Goal: Transaction & Acquisition: Purchase product/service

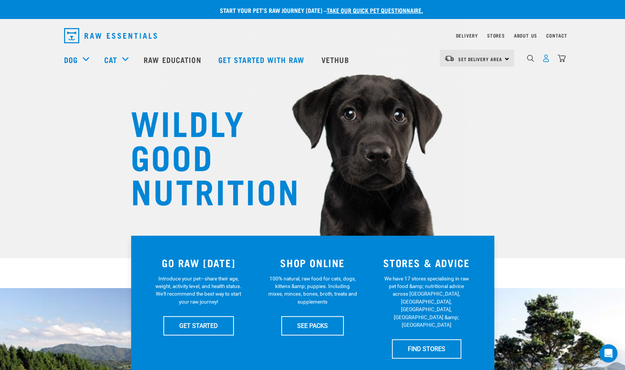
click at [546, 62] on img "dropdown navigation" at bounding box center [546, 58] width 8 height 8
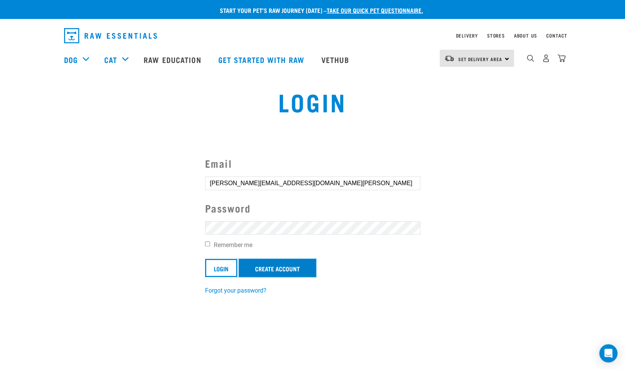
click at [296, 262] on link "Create Account" at bounding box center [277, 268] width 77 height 18
click at [228, 266] on input "Login" at bounding box center [221, 268] width 32 height 18
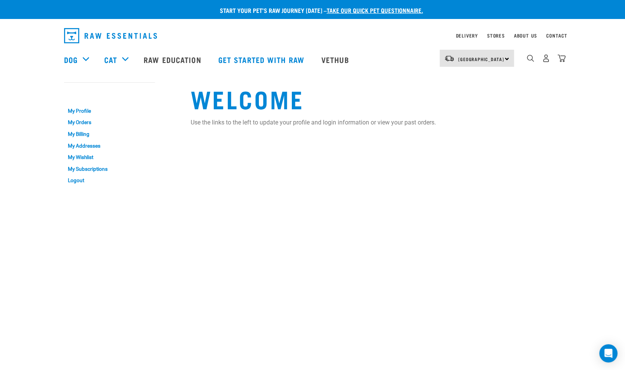
click at [507, 58] on div "North Island North Island South Island" at bounding box center [477, 58] width 74 height 17
click at [475, 81] on link "[GEOGRAPHIC_DATA]" at bounding box center [476, 79] width 73 height 17
click at [463, 35] on link "Delivery" at bounding box center [467, 35] width 22 height 3
click at [470, 36] on link "Delivery" at bounding box center [467, 35] width 22 height 3
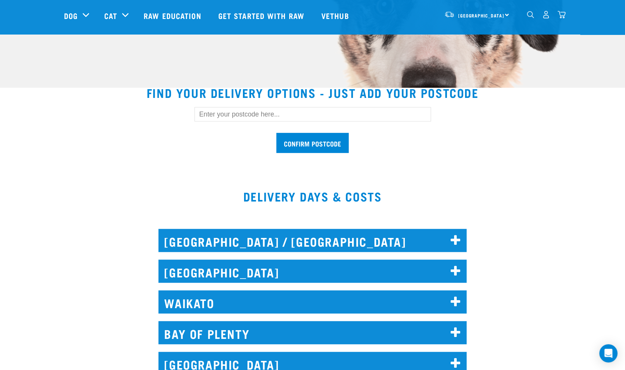
scroll to position [171, 0]
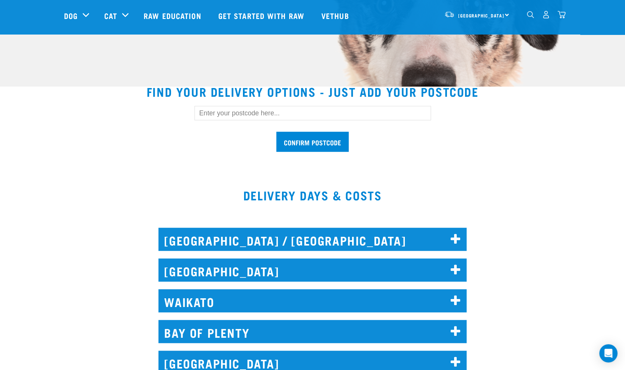
click at [241, 114] on input "text" at bounding box center [312, 113] width 237 height 14
type input "1051"
click at [328, 145] on input "Confirm postcode" at bounding box center [312, 142] width 72 height 20
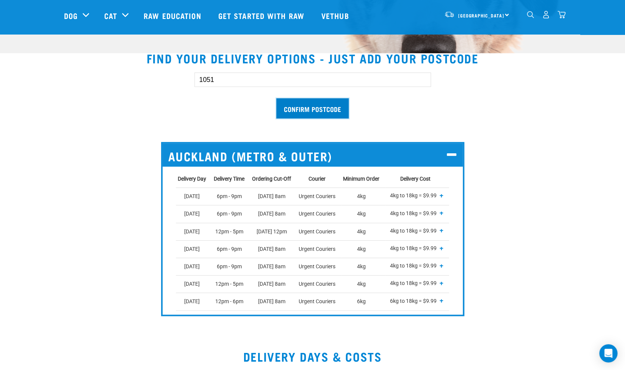
scroll to position [208, 0]
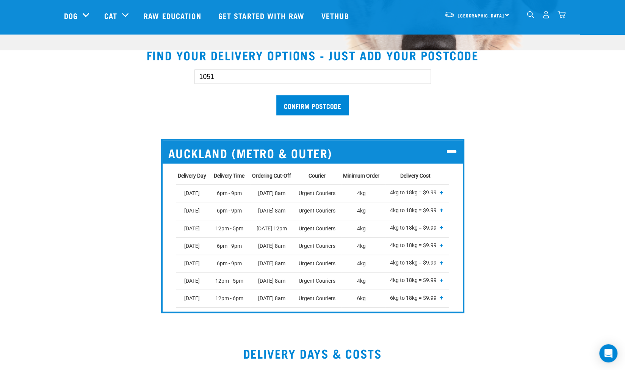
click at [312, 207] on td "Urgent Couriers" at bounding box center [319, 210] width 44 height 17
click at [318, 105] on input "Confirm postcode" at bounding box center [312, 105] width 72 height 20
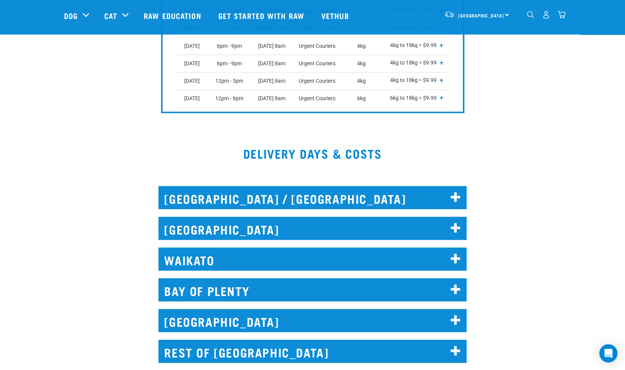
scroll to position [408, 0]
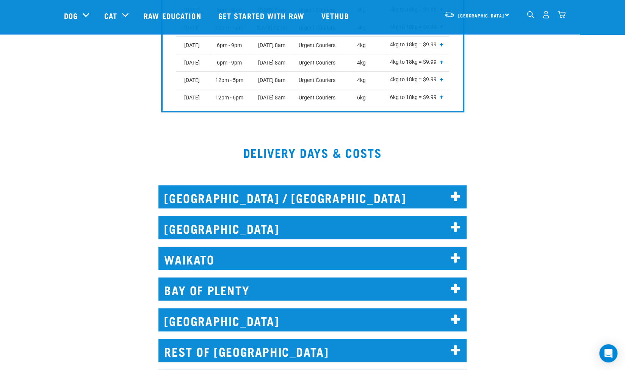
click at [454, 227] on icon at bounding box center [456, 227] width 10 height 12
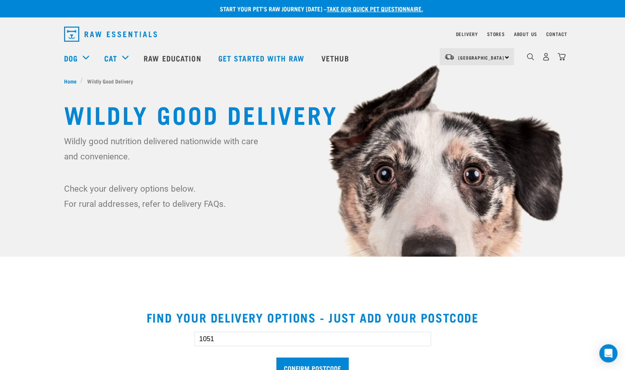
scroll to position [0, 0]
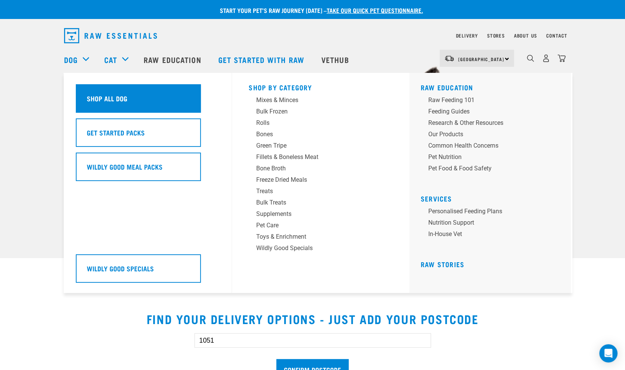
click at [117, 96] on h5 "Shop All Dog" at bounding box center [107, 98] width 41 height 10
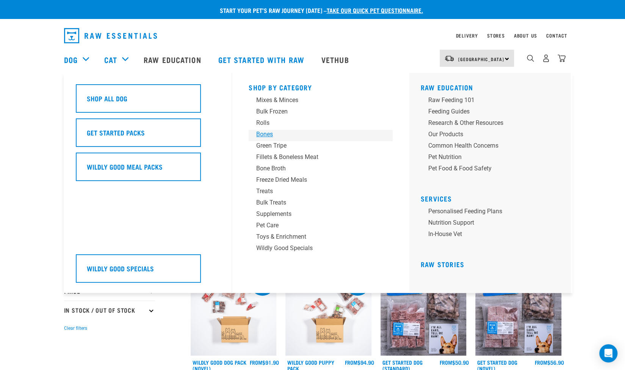
click at [260, 140] on link "Bones" at bounding box center [321, 135] width 144 height 11
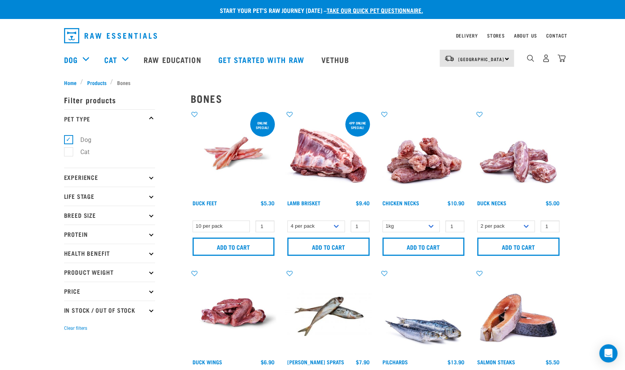
click at [154, 216] on p "Breed Size" at bounding box center [109, 214] width 91 height 19
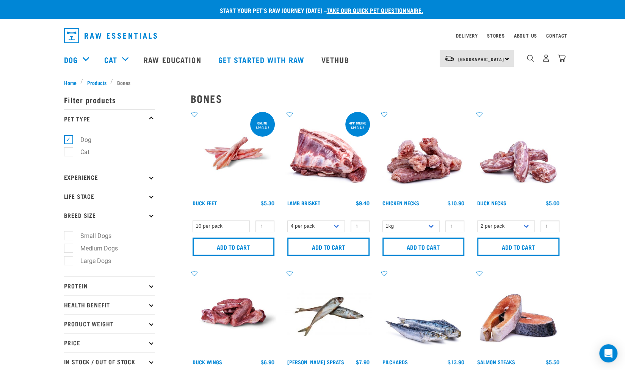
click at [68, 261] on label "Large Dogs" at bounding box center [91, 260] width 46 height 9
click at [68, 261] on input "Large Dogs" at bounding box center [66, 259] width 5 height 5
checkbox input "true"
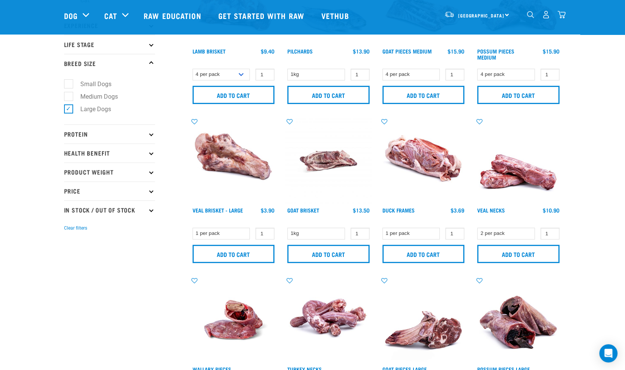
scroll to position [87, 0]
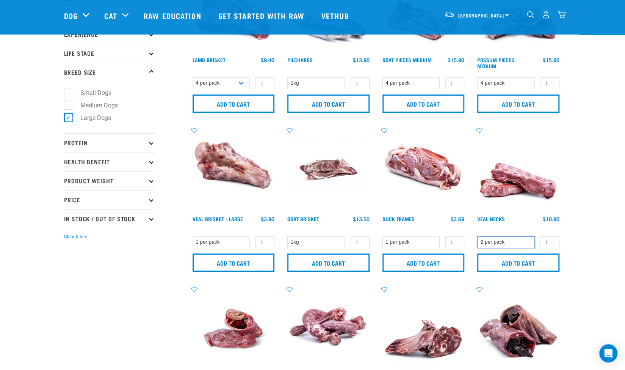
click at [528, 247] on select "2 per pack" at bounding box center [506, 242] width 58 height 12
click at [552, 241] on input "2" at bounding box center [550, 242] width 19 height 12
type input "3"
click at [552, 241] on input "3" at bounding box center [550, 242] width 19 height 12
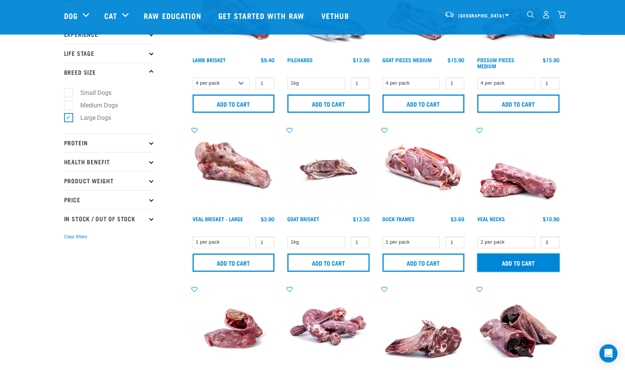
click at [541, 265] on input "Add to cart" at bounding box center [518, 262] width 82 height 18
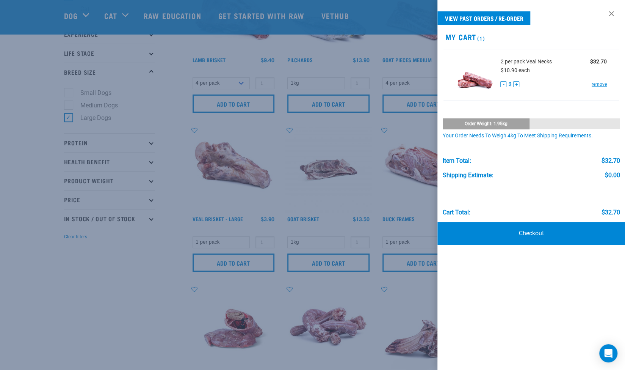
click at [152, 292] on div at bounding box center [312, 185] width 625 height 370
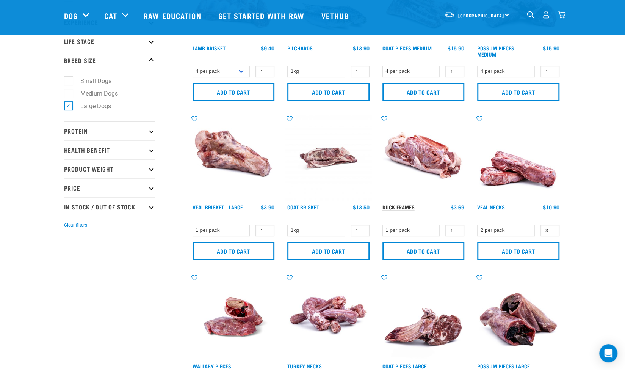
scroll to position [0, 0]
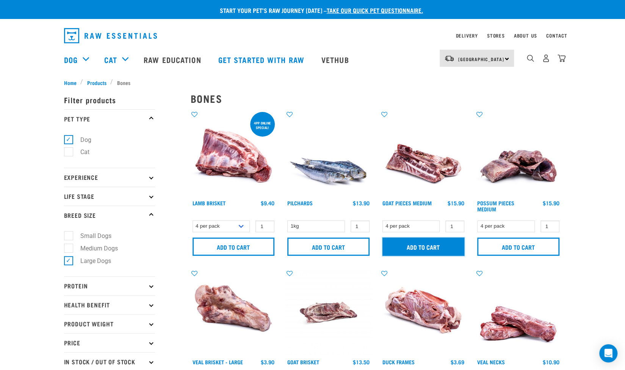
drag, startPoint x: 433, startPoint y: 250, endPoint x: 418, endPoint y: 250, distance: 15.5
click at [418, 250] on input "Add to cart" at bounding box center [424, 246] width 82 height 18
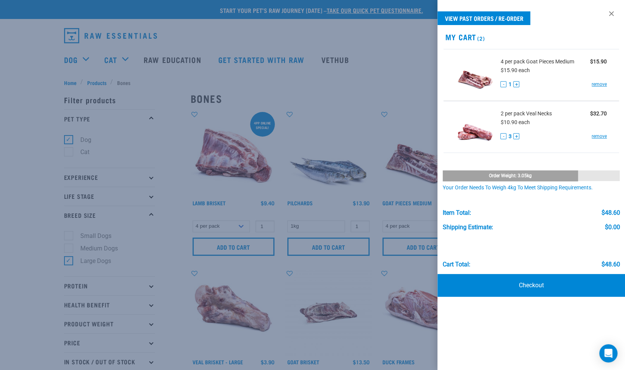
click at [152, 285] on div at bounding box center [312, 185] width 625 height 370
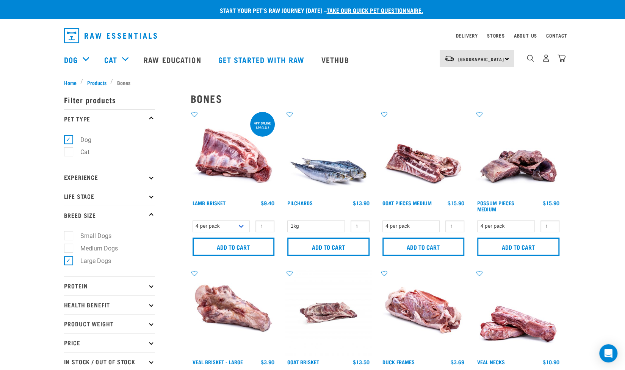
click at [152, 285] on icon at bounding box center [151, 286] width 4 height 4
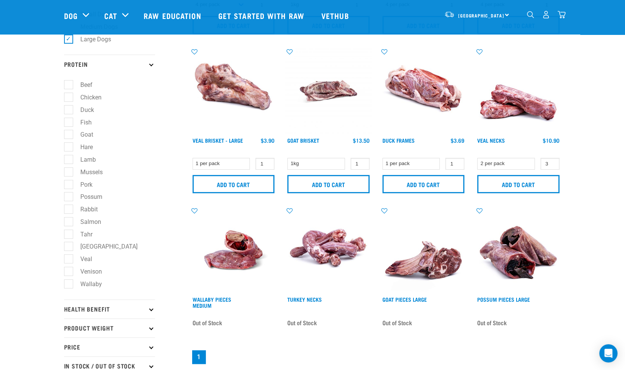
scroll to position [167, 0]
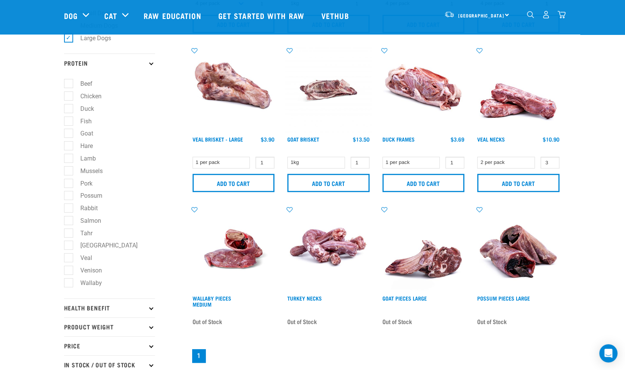
click at [69, 136] on label "Goat" at bounding box center [82, 133] width 28 height 9
click at [69, 135] on input "Goat" at bounding box center [66, 132] width 5 height 5
checkbox input "true"
click at [70, 149] on label "Hare" at bounding box center [82, 145] width 28 height 9
click at [69, 147] on input "Hare" at bounding box center [66, 144] width 5 height 5
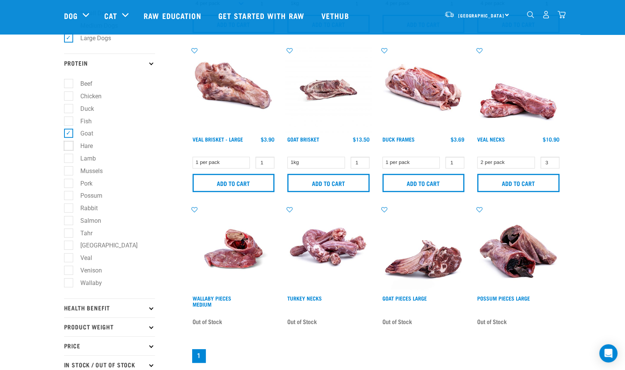
checkbox input "true"
click at [68, 198] on label "Possum" at bounding box center [86, 195] width 37 height 9
click at [68, 197] on input "Possum" at bounding box center [66, 194] width 5 height 5
checkbox input "true"
click at [68, 207] on label "Rabbit" at bounding box center [84, 207] width 33 height 9
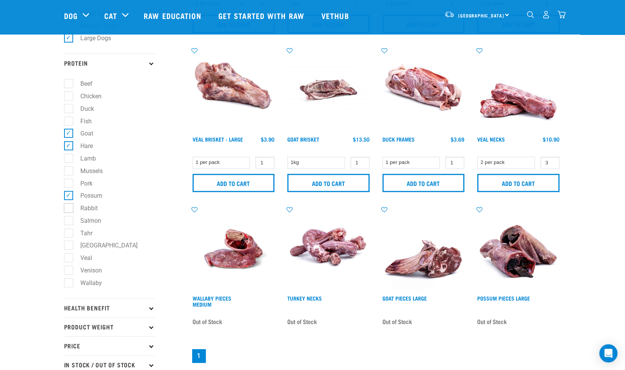
click at [68, 207] on input "Rabbit" at bounding box center [66, 206] width 5 height 5
checkbox input "true"
click at [70, 272] on label "Venison" at bounding box center [86, 269] width 37 height 9
click at [69, 271] on input "Venison" at bounding box center [66, 268] width 5 height 5
checkbox input "true"
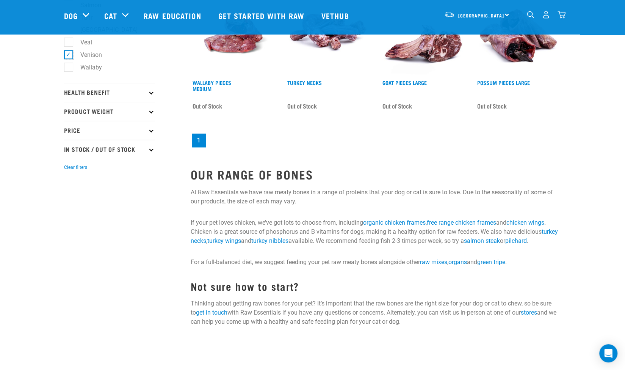
scroll to position [384, 0]
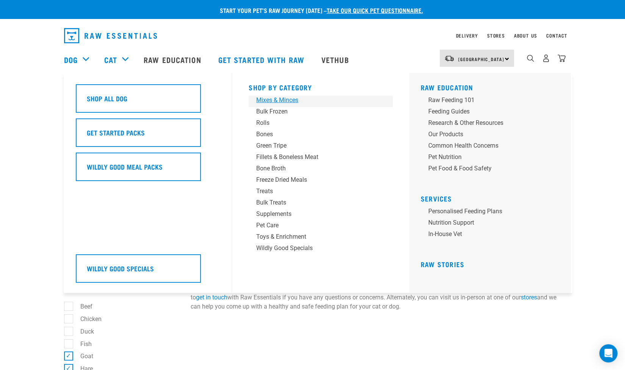
click at [285, 102] on div "Mixes & Minces" at bounding box center [315, 100] width 118 height 9
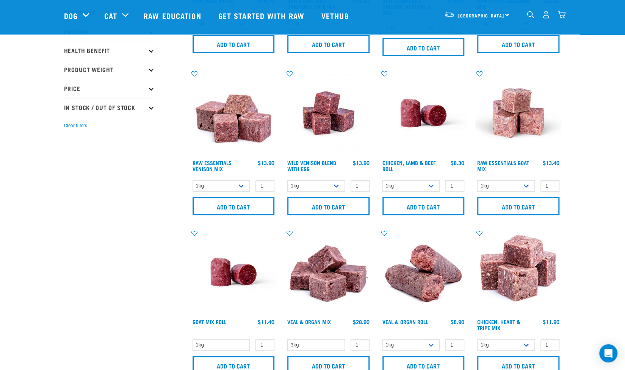
scroll to position [147, 0]
click at [243, 185] on select "1kg 3kg Bulk (20kg)" at bounding box center [222, 186] width 58 height 12
select select "712"
click at [193, 180] on select "1kg 3kg Bulk (20kg)" at bounding box center [222, 186] width 58 height 12
click at [236, 208] on input "Add to cart" at bounding box center [234, 205] width 82 height 18
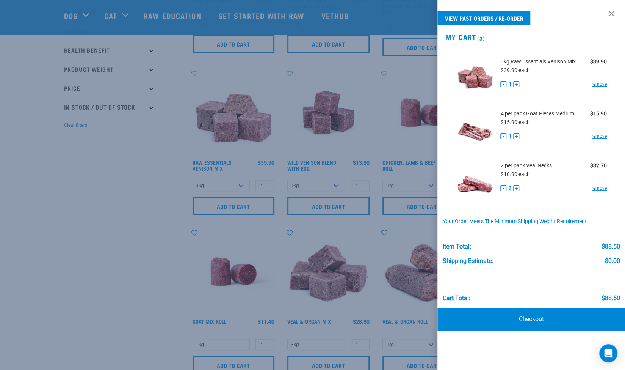
click at [64, 241] on div at bounding box center [312, 185] width 625 height 370
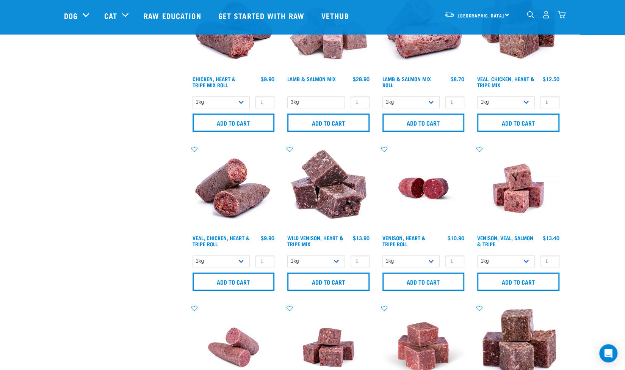
scroll to position [546, 0]
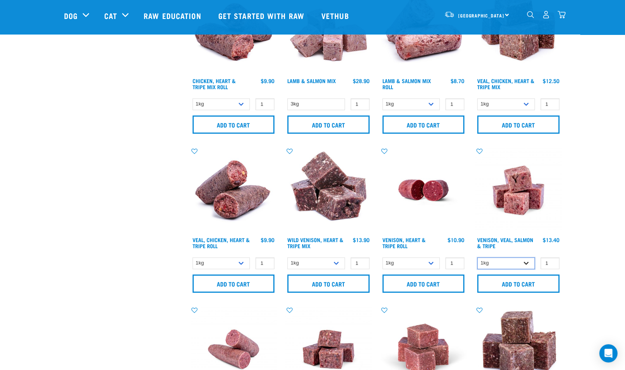
click at [530, 262] on select "1kg 3kg Bulk (18kg)" at bounding box center [506, 263] width 58 height 12
select select "62284"
click at [477, 257] on select "1kg 3kg Bulk (18kg)" at bounding box center [506, 263] width 58 height 12
click at [520, 279] on input "Add to cart" at bounding box center [518, 283] width 82 height 18
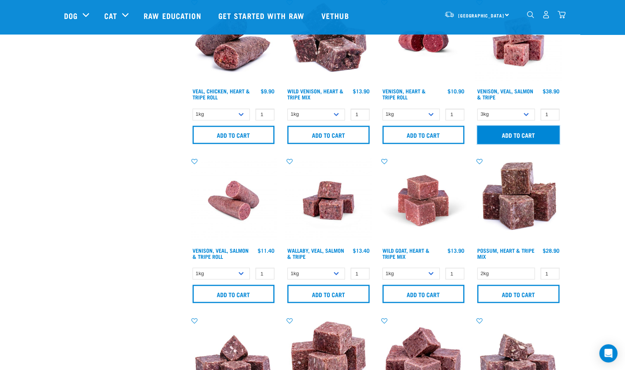
scroll to position [695, 0]
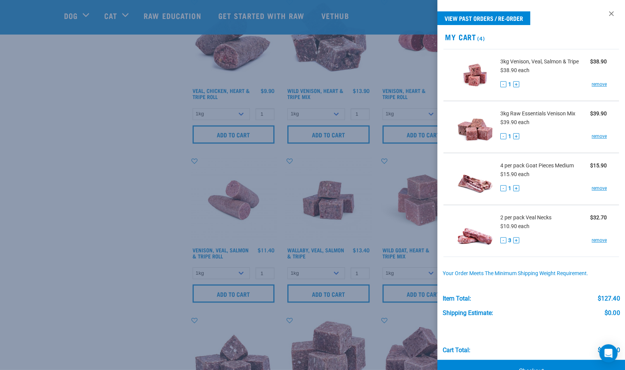
click at [105, 231] on div at bounding box center [312, 185] width 625 height 370
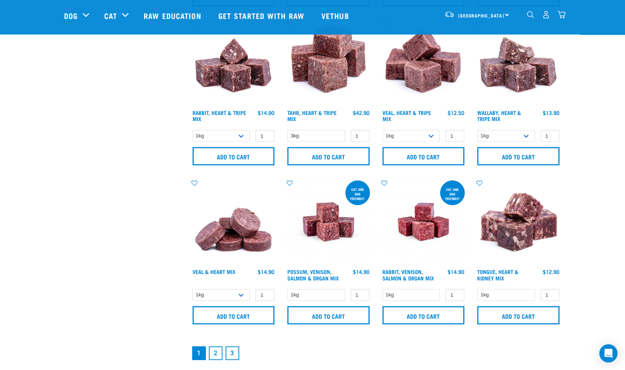
scroll to position [991, 0]
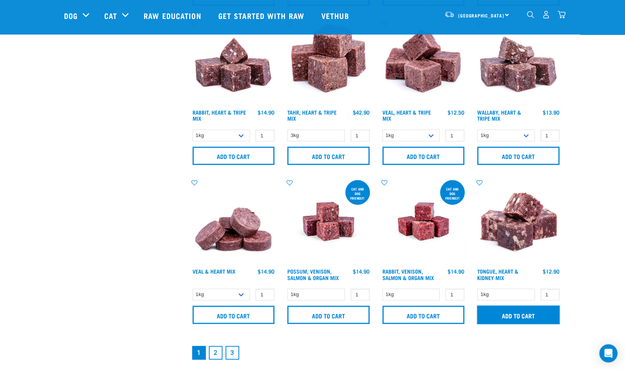
click at [502, 313] on input "Add to cart" at bounding box center [518, 315] width 82 height 18
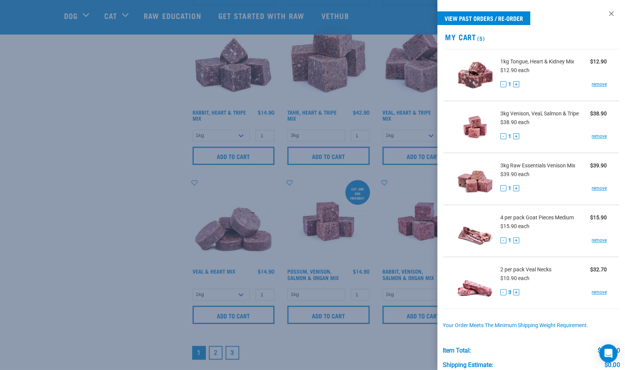
click at [43, 238] on div at bounding box center [312, 185] width 625 height 370
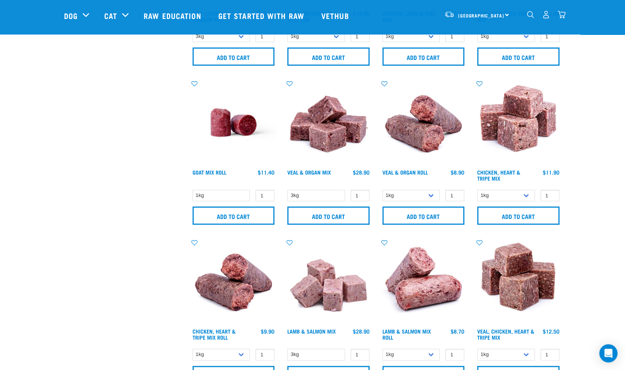
scroll to position [284, 0]
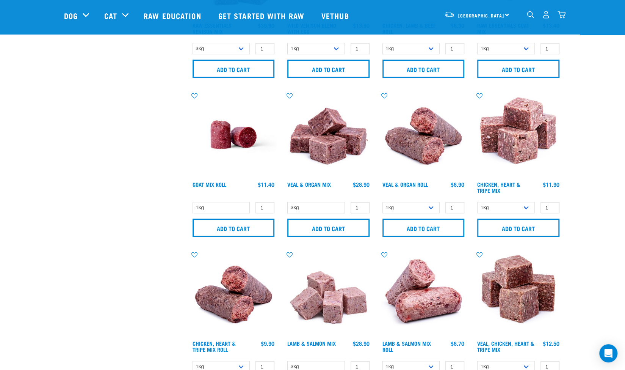
drag, startPoint x: 115, startPoint y: 189, endPoint x: 108, endPoint y: 147, distance: 43.1
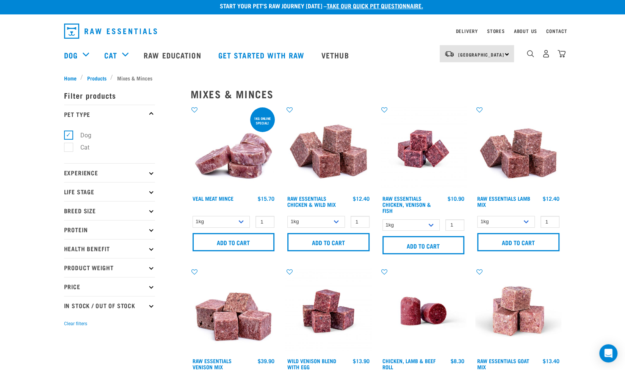
scroll to position [4, 0]
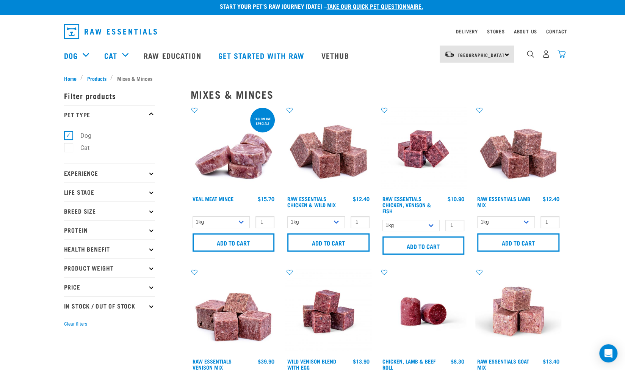
click at [562, 55] on img "dropdown navigation" at bounding box center [562, 54] width 8 height 8
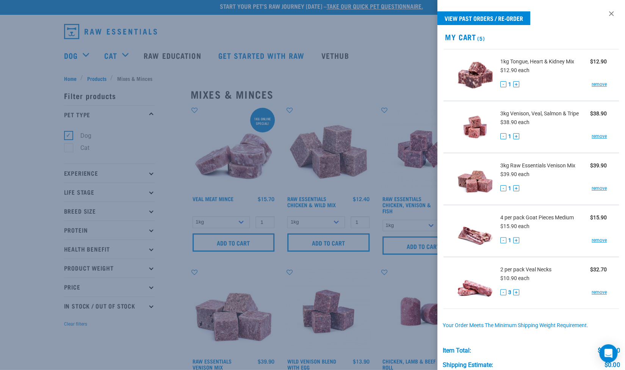
click at [152, 138] on div at bounding box center [312, 185] width 625 height 370
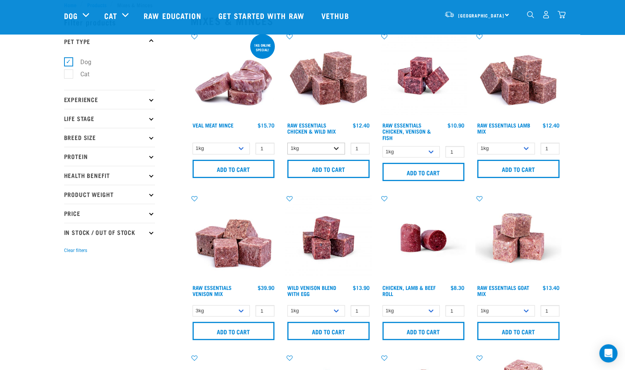
scroll to position [21, 0]
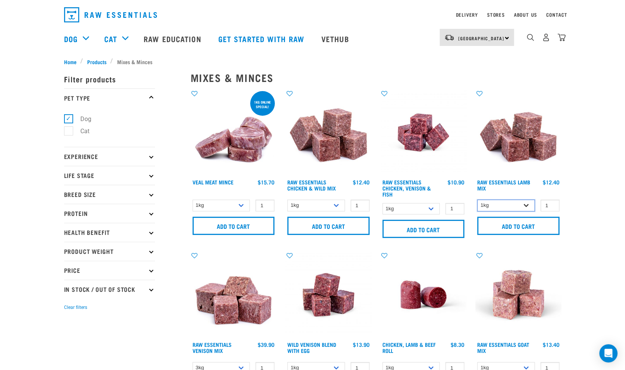
click at [527, 206] on select "1kg 3kg Bulk (10kg)" at bounding box center [506, 205] width 58 height 12
select select "24"
click at [477, 199] on select "1kg 3kg Bulk (10kg)" at bounding box center [506, 205] width 58 height 12
click at [522, 228] on input "Add to cart" at bounding box center [518, 225] width 82 height 18
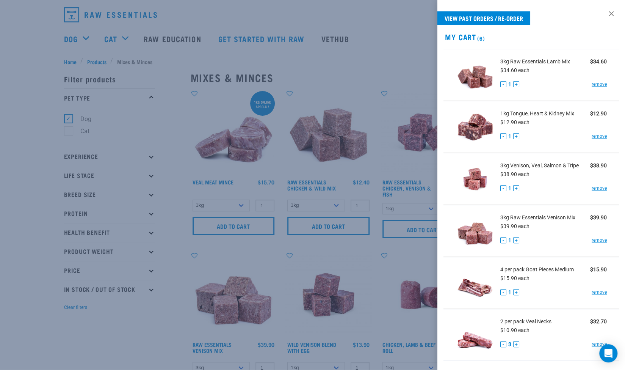
click at [86, 41] on div at bounding box center [312, 185] width 625 height 370
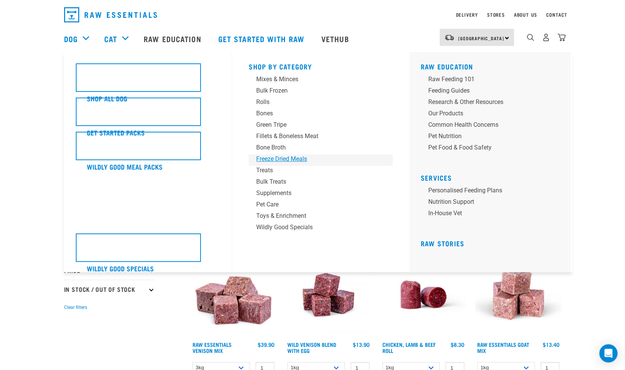
click at [296, 155] on div "Freeze Dried Meals" at bounding box center [315, 158] width 118 height 9
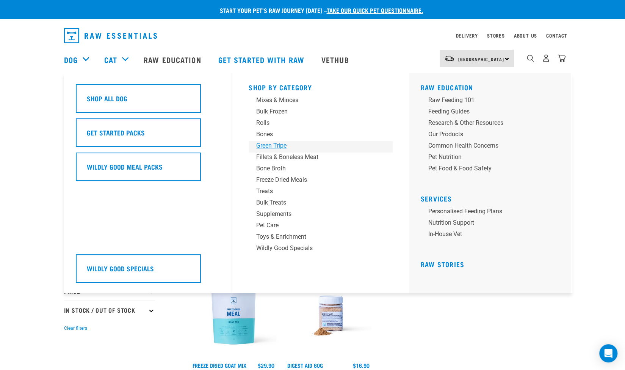
click at [278, 143] on div "Green Tripe" at bounding box center [315, 145] width 118 height 9
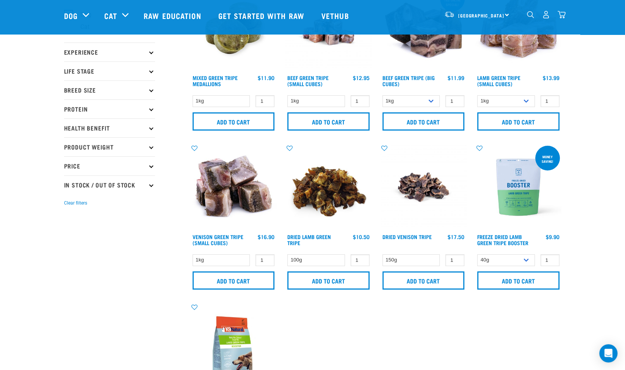
scroll to position [70, 0]
click at [525, 103] on select "1kg 3kg" at bounding box center [506, 101] width 58 height 12
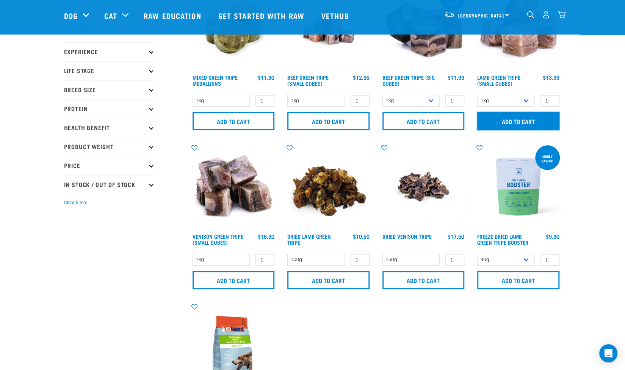
click at [521, 122] on input "Add to cart" at bounding box center [518, 121] width 82 height 18
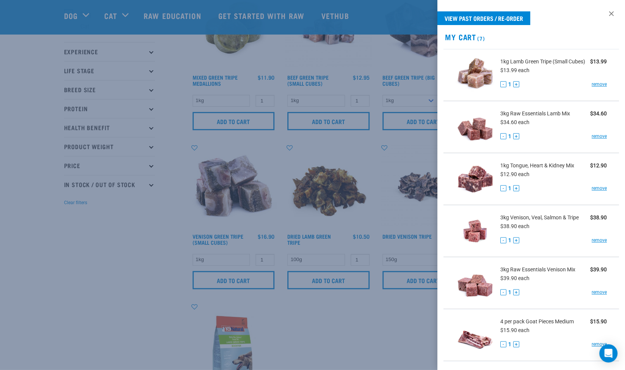
click at [122, 253] on div at bounding box center [312, 185] width 625 height 370
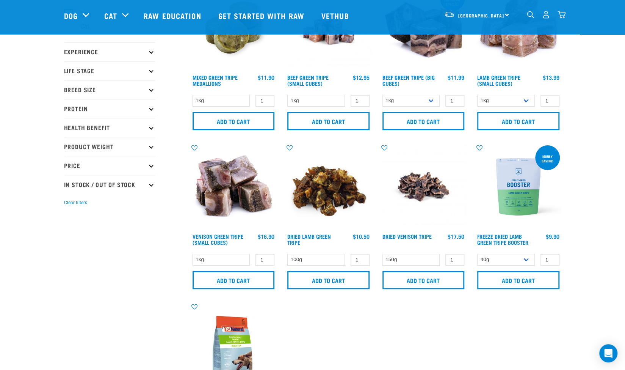
scroll to position [0, 0]
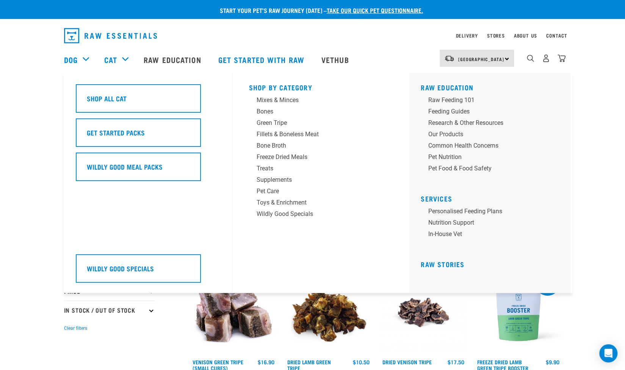
click at [124, 57] on div "Cat" at bounding box center [120, 59] width 32 height 30
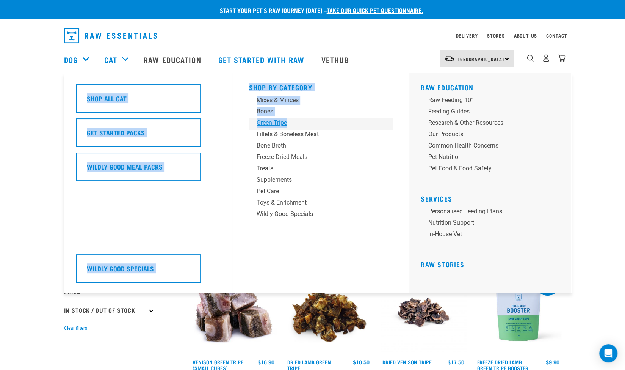
drag, startPoint x: 124, startPoint y: 57, endPoint x: 342, endPoint y: 119, distance: 226.1
click at [136, 75] on div "Cat Shop All Cat Get Started Packs Wildly Good Meal Packs Mixes & Minces" at bounding box center [116, 59] width 39 height 30
click at [350, 182] on div "Supplements" at bounding box center [316, 179] width 118 height 9
click at [287, 97] on div "Mixes & Minces" at bounding box center [316, 100] width 118 height 9
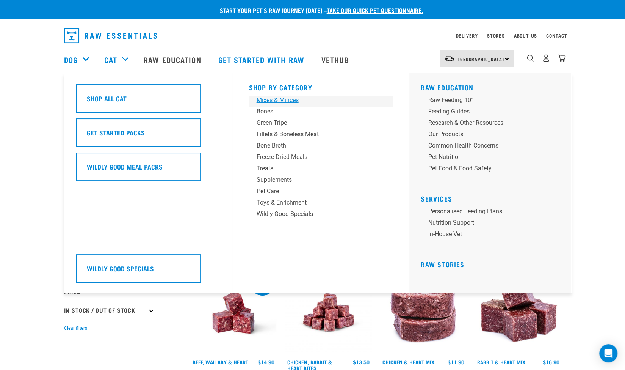
click at [279, 104] on div "Mixes & Minces" at bounding box center [316, 100] width 118 height 9
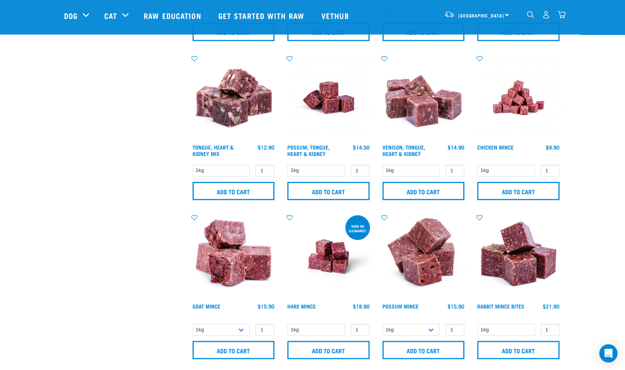
scroll to position [476, 0]
click at [523, 113] on img at bounding box center [518, 98] width 86 height 86
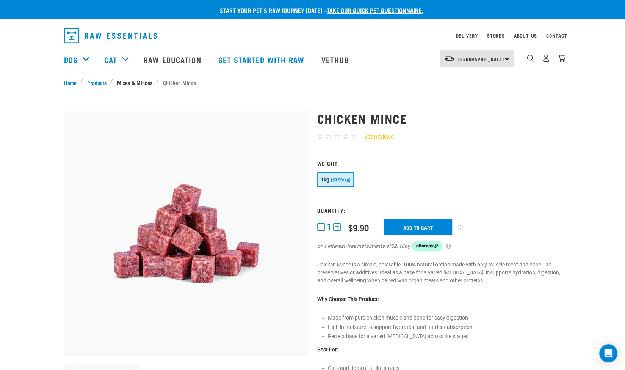
click at [143, 81] on link "Mixes & Minces" at bounding box center [134, 82] width 43 height 8
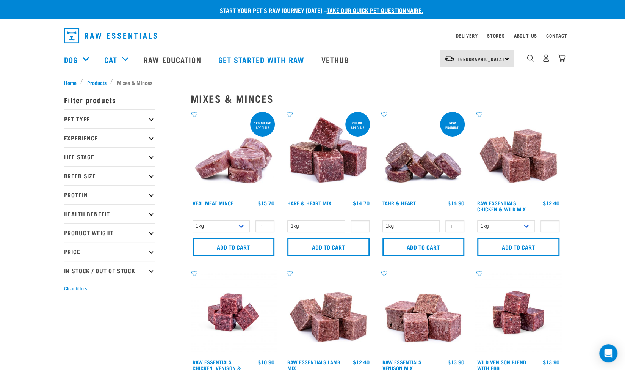
click at [153, 121] on p "Pet Type" at bounding box center [109, 118] width 91 height 19
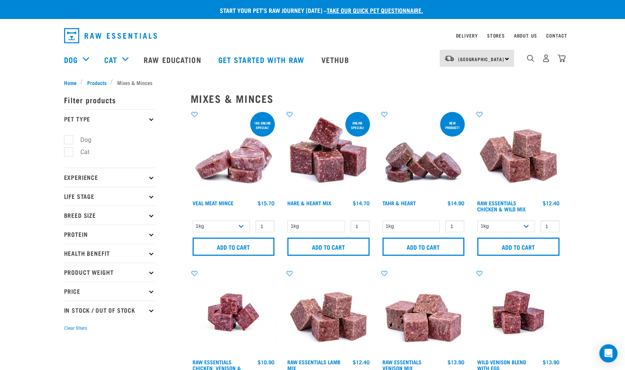
click at [69, 151] on label "Cat" at bounding box center [80, 151] width 24 height 9
click at [69, 151] on input "Cat" at bounding box center [66, 150] width 5 height 5
checkbox input "true"
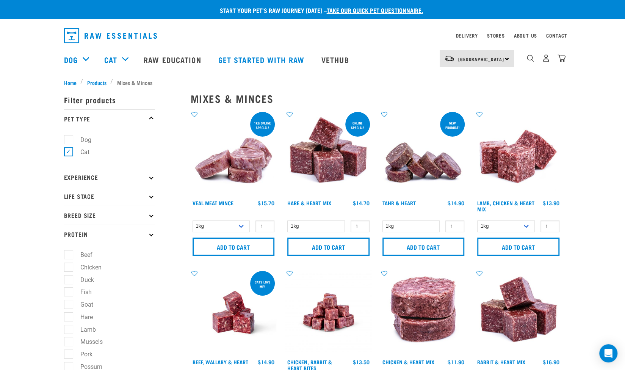
click at [68, 263] on label "Chicken" at bounding box center [86, 266] width 36 height 9
click at [68, 263] on input "Chicken" at bounding box center [66, 265] width 5 height 5
checkbox input "true"
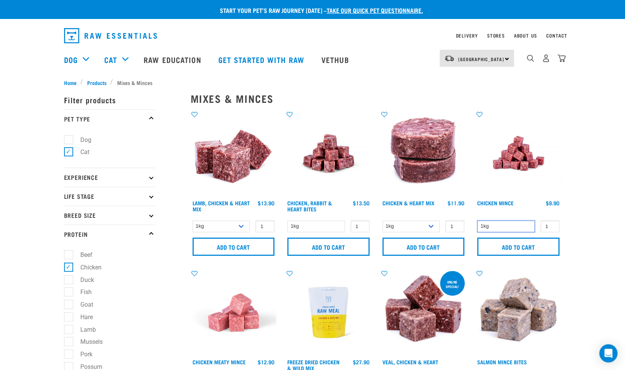
click at [526, 227] on select "1kg" at bounding box center [506, 226] width 58 height 12
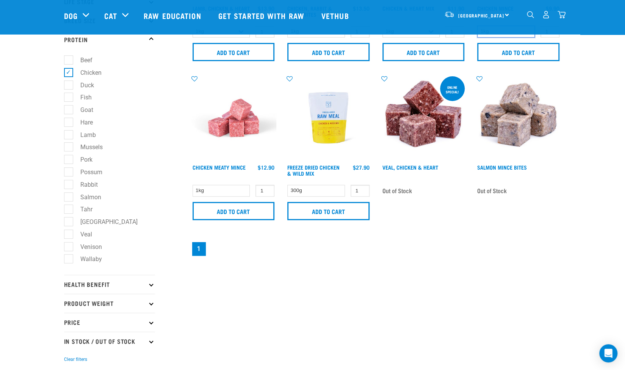
scroll to position [141, 0]
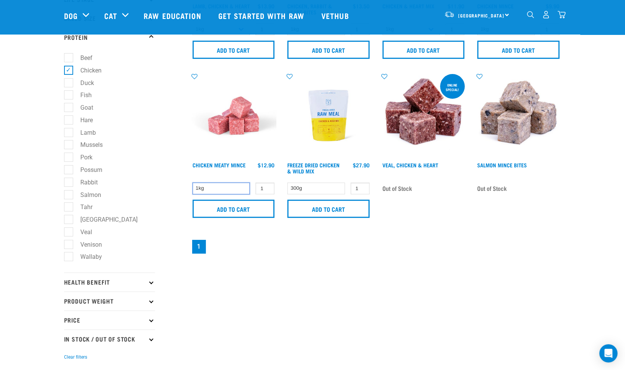
click at [240, 192] on select "1kg" at bounding box center [222, 188] width 58 height 12
click at [245, 188] on select "1kg" at bounding box center [222, 188] width 58 height 12
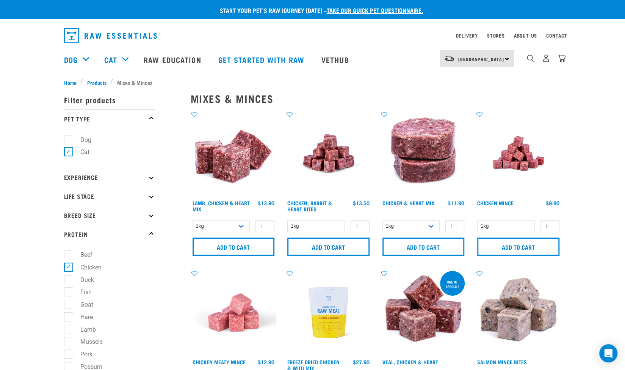
scroll to position [0, 0]
click at [246, 321] on img at bounding box center [234, 312] width 86 height 86
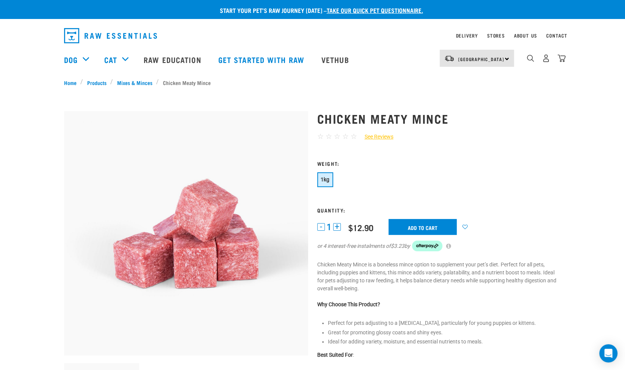
click at [337, 229] on button "+" at bounding box center [337, 227] width 8 height 8
click at [407, 227] on input "Add to cart" at bounding box center [423, 227] width 68 height 16
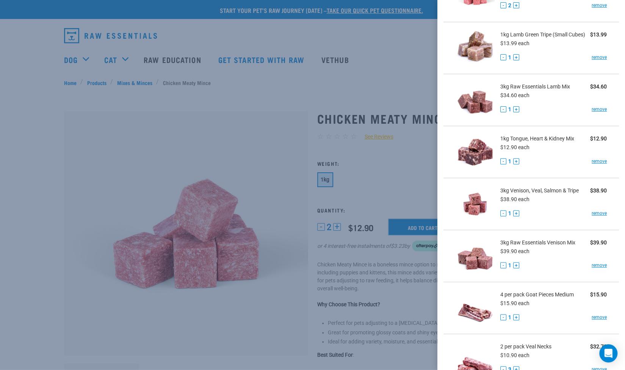
scroll to position [80, 0]
click at [597, 213] on link "remove" at bounding box center [599, 212] width 15 height 7
click at [592, 215] on link "remove" at bounding box center [599, 212] width 15 height 7
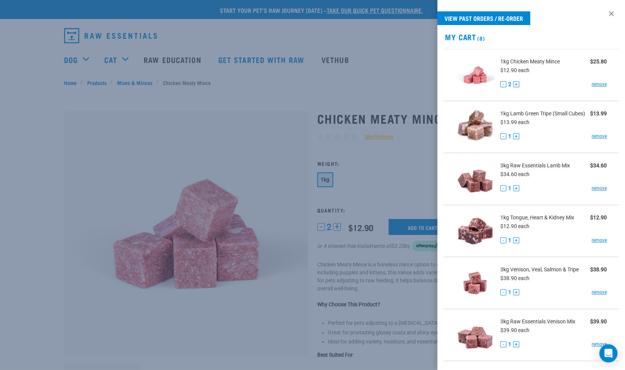
click at [273, 153] on div at bounding box center [312, 185] width 625 height 370
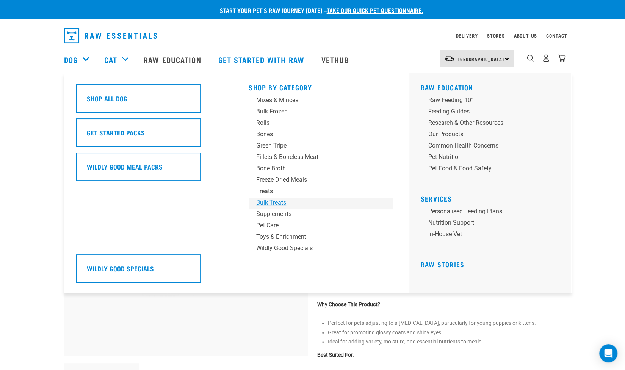
click at [280, 203] on div "Bulk Treats" at bounding box center [315, 202] width 118 height 9
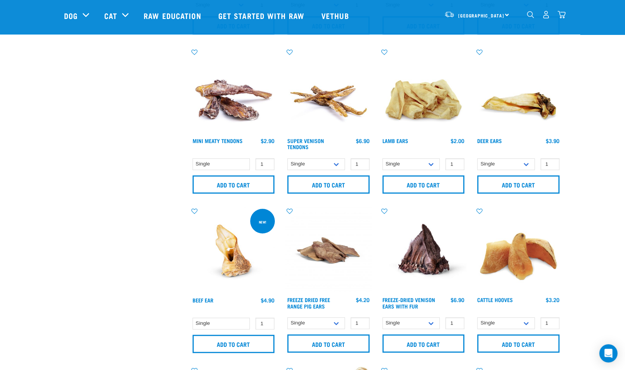
scroll to position [324, 0]
click at [527, 164] on select "Single 3 per pack 10 per pack" at bounding box center [506, 164] width 58 height 12
select select "218033"
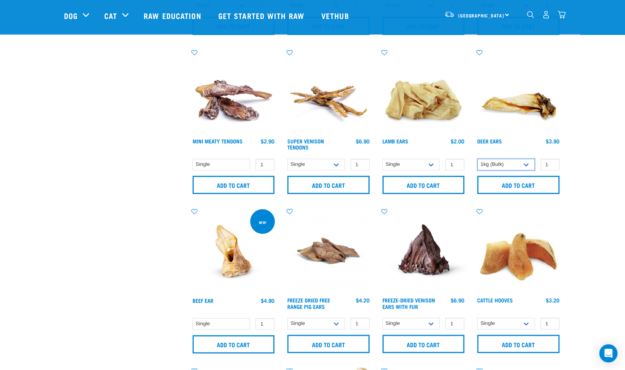
click at [477, 158] on select "Single 3 per pack 10 per pack" at bounding box center [506, 164] width 58 height 12
click at [532, 190] on input "Add to cart" at bounding box center [518, 185] width 82 height 18
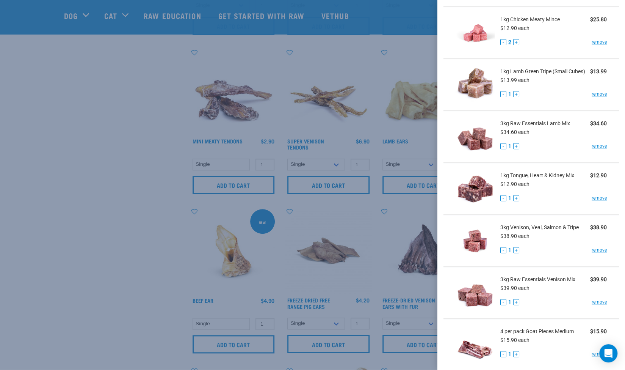
scroll to position [94, 0]
click at [504, 252] on button "-" at bounding box center [503, 249] width 6 height 6
click at [503, 252] on button "-" at bounding box center [503, 249] width 6 height 6
click at [595, 252] on link "remove" at bounding box center [599, 249] width 15 height 7
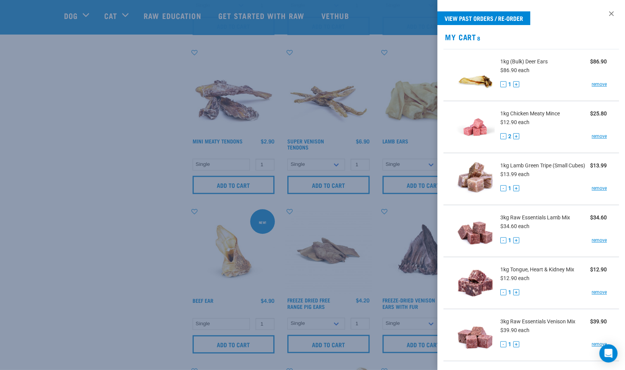
scroll to position [230, 0]
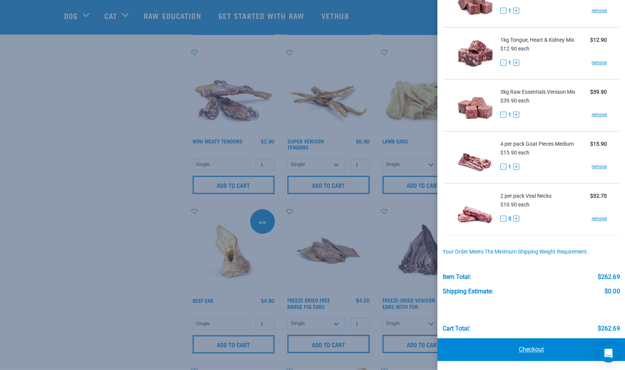
click at [533, 348] on link "Checkout" at bounding box center [531, 349] width 188 height 23
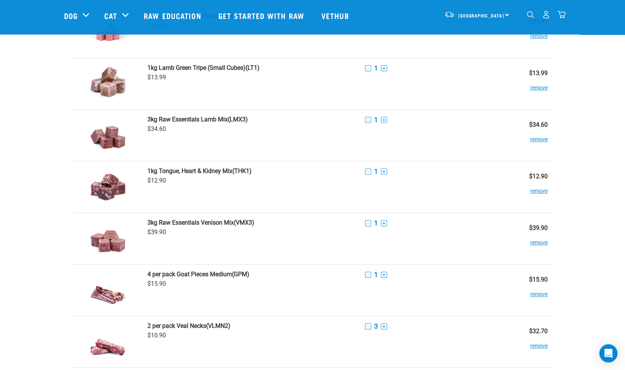
scroll to position [110, 0]
click at [480, 234] on td "- 1 +" at bounding box center [433, 239] width 144 height 52
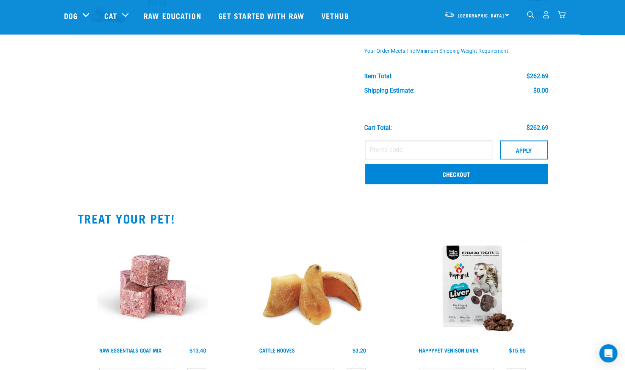
scroll to position [442, 0]
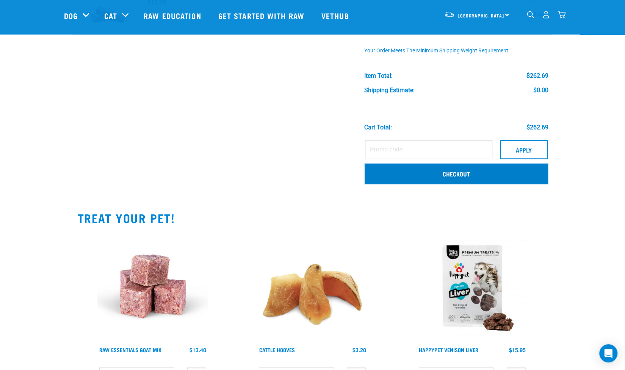
click at [480, 176] on link "Checkout" at bounding box center [456, 173] width 183 height 20
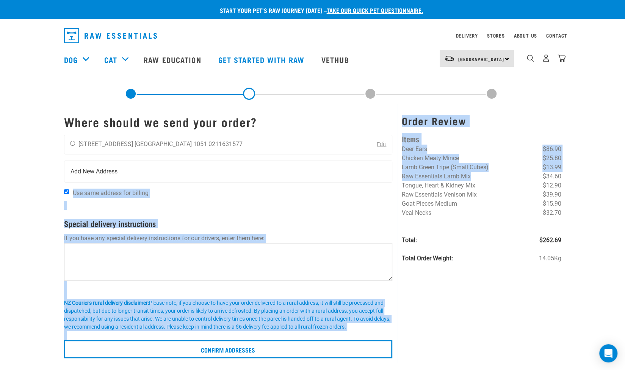
click at [317, 163] on div "Where should we send your order? [PERSON_NAME] [STREET_ADDRESS] [GEOGRAPHIC_DAT…" at bounding box center [313, 233] width 506 height 258
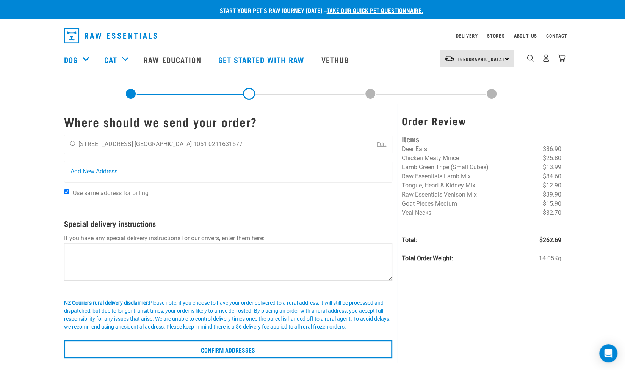
click at [464, 294] on div "Order Review Items Deer Ears $86.90 Chicken Meaty Mince $25.80 Lamb Green Tripe…" at bounding box center [481, 233] width 169 height 258
click at [71, 145] on input "radio" at bounding box center [72, 143] width 5 height 5
radio input "true"
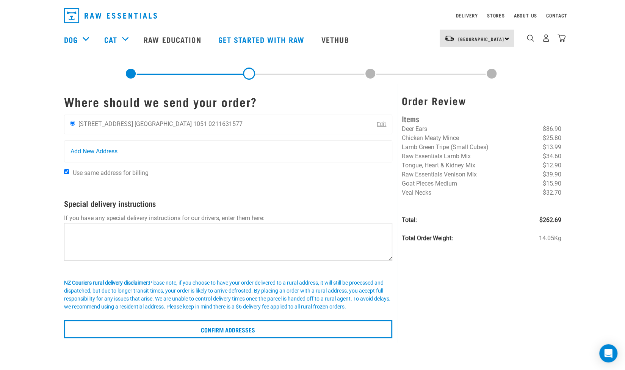
scroll to position [19, 0]
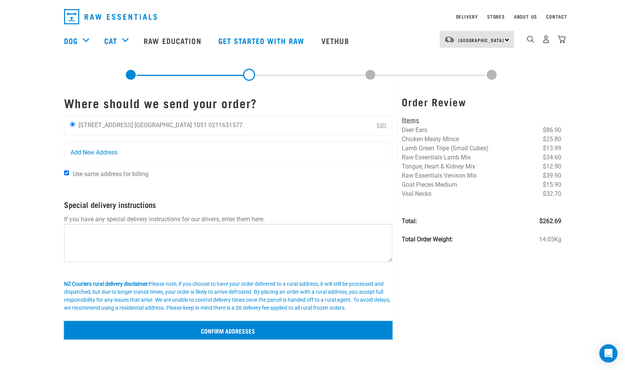
click at [230, 325] on input "Confirm addresses" at bounding box center [228, 330] width 329 height 18
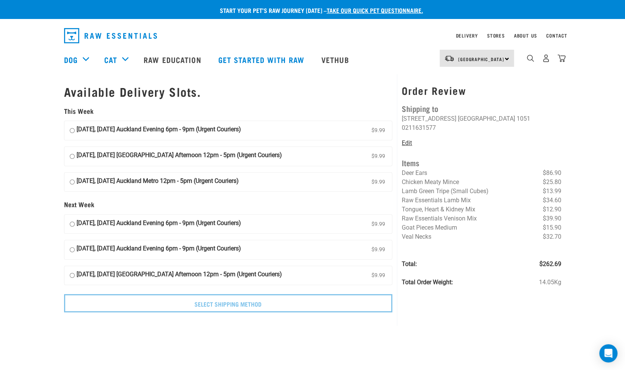
click at [412, 139] on link "Edit" at bounding box center [407, 142] width 10 height 7
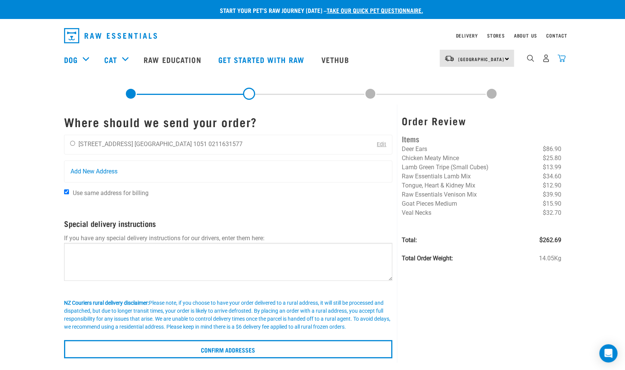
click at [565, 61] on img "dropdown navigation" at bounding box center [562, 58] width 8 height 8
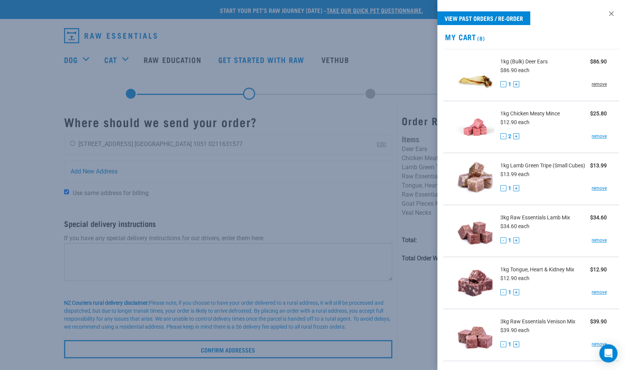
click at [592, 85] on link "remove" at bounding box center [599, 84] width 15 height 7
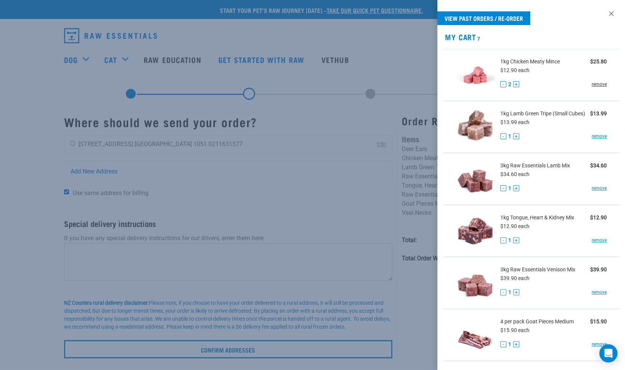
click at [595, 83] on link "remove" at bounding box center [599, 84] width 15 height 7
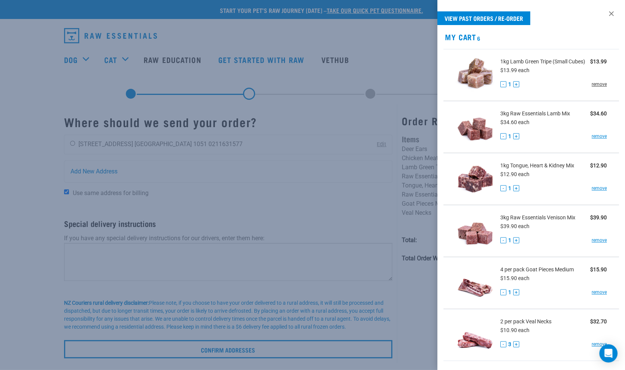
click at [595, 88] on link "remove" at bounding box center [599, 84] width 15 height 7
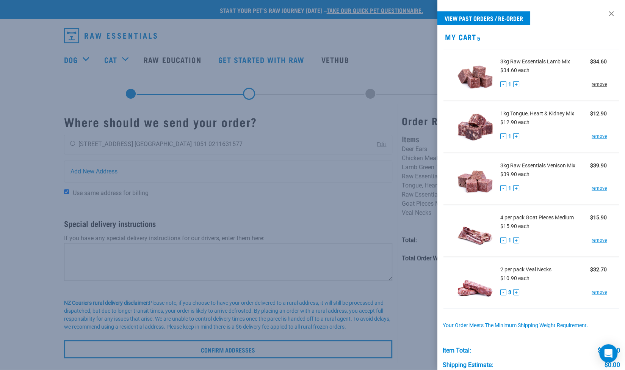
click at [596, 83] on link "remove" at bounding box center [599, 84] width 15 height 7
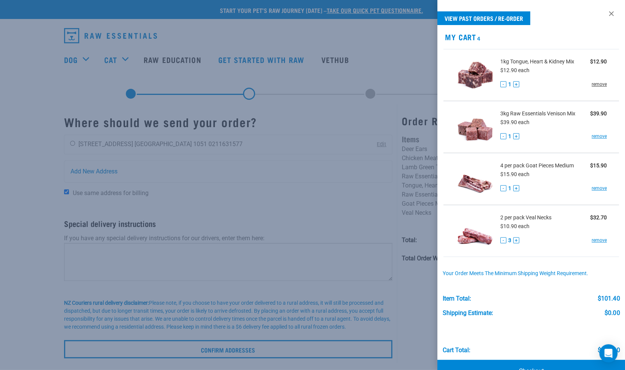
click at [595, 82] on link "remove" at bounding box center [599, 84] width 15 height 7
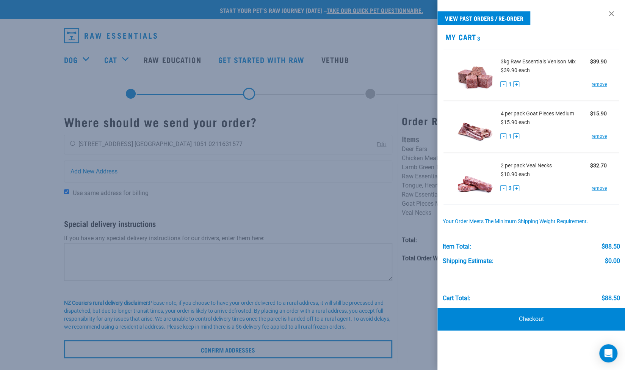
click at [595, 82] on link "remove" at bounding box center [599, 84] width 15 height 7
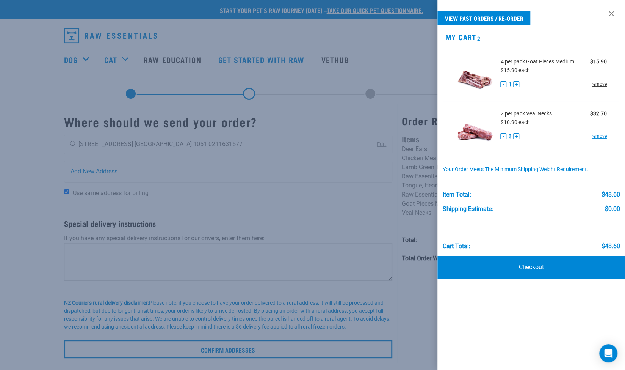
click at [595, 82] on link "remove" at bounding box center [599, 84] width 15 height 7
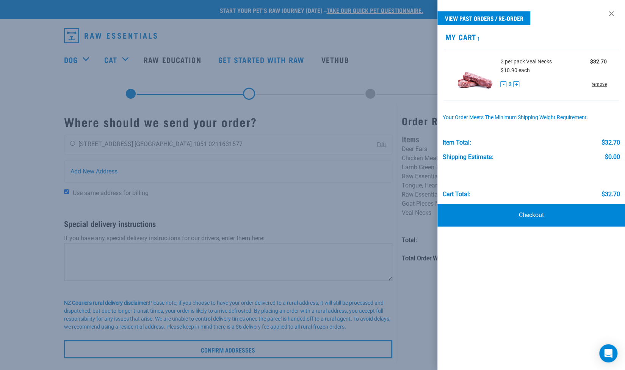
click at [595, 84] on link "remove" at bounding box center [599, 84] width 15 height 7
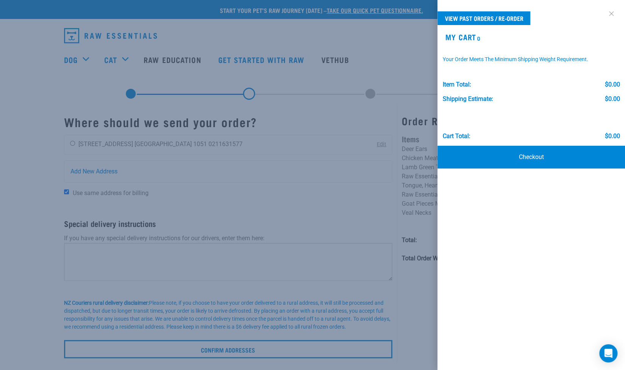
click at [608, 14] on link at bounding box center [611, 14] width 12 height 12
